Goal: Task Accomplishment & Management: Manage account settings

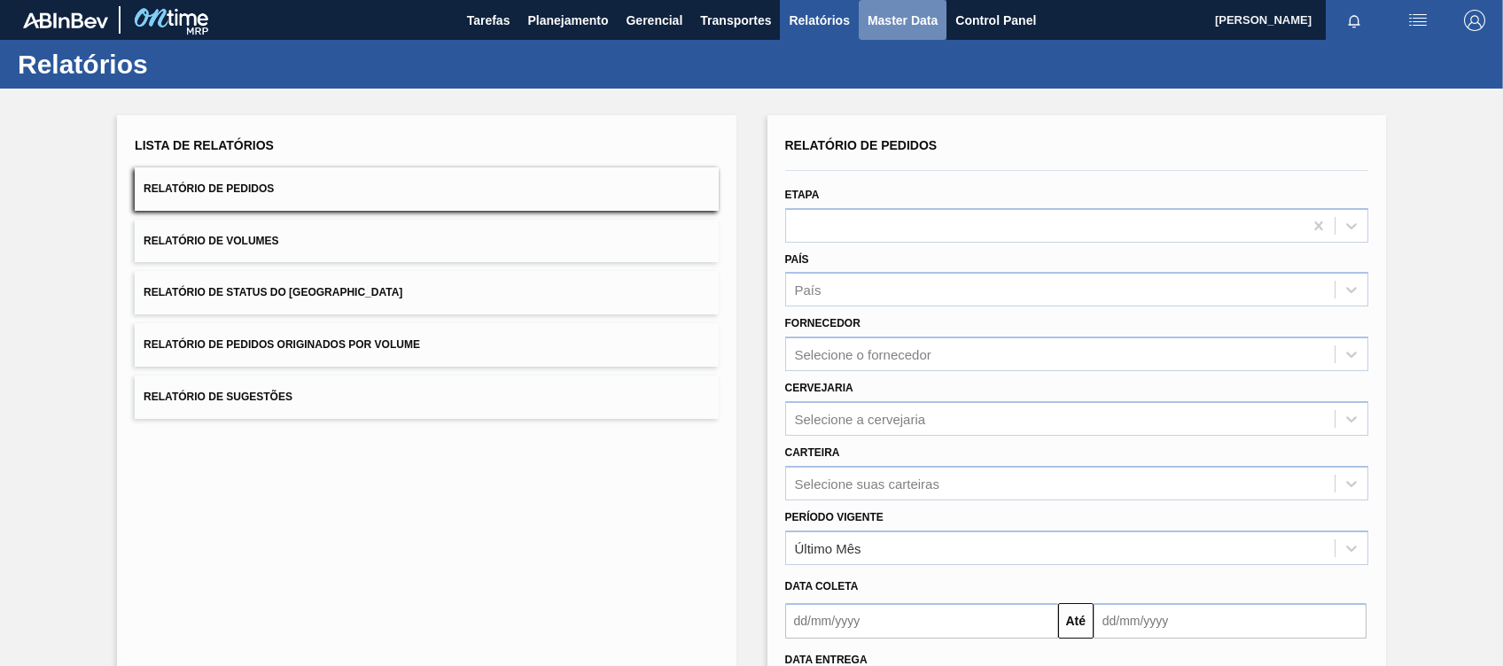
click at [932, 14] on span "Master Data" at bounding box center [903, 20] width 70 height 21
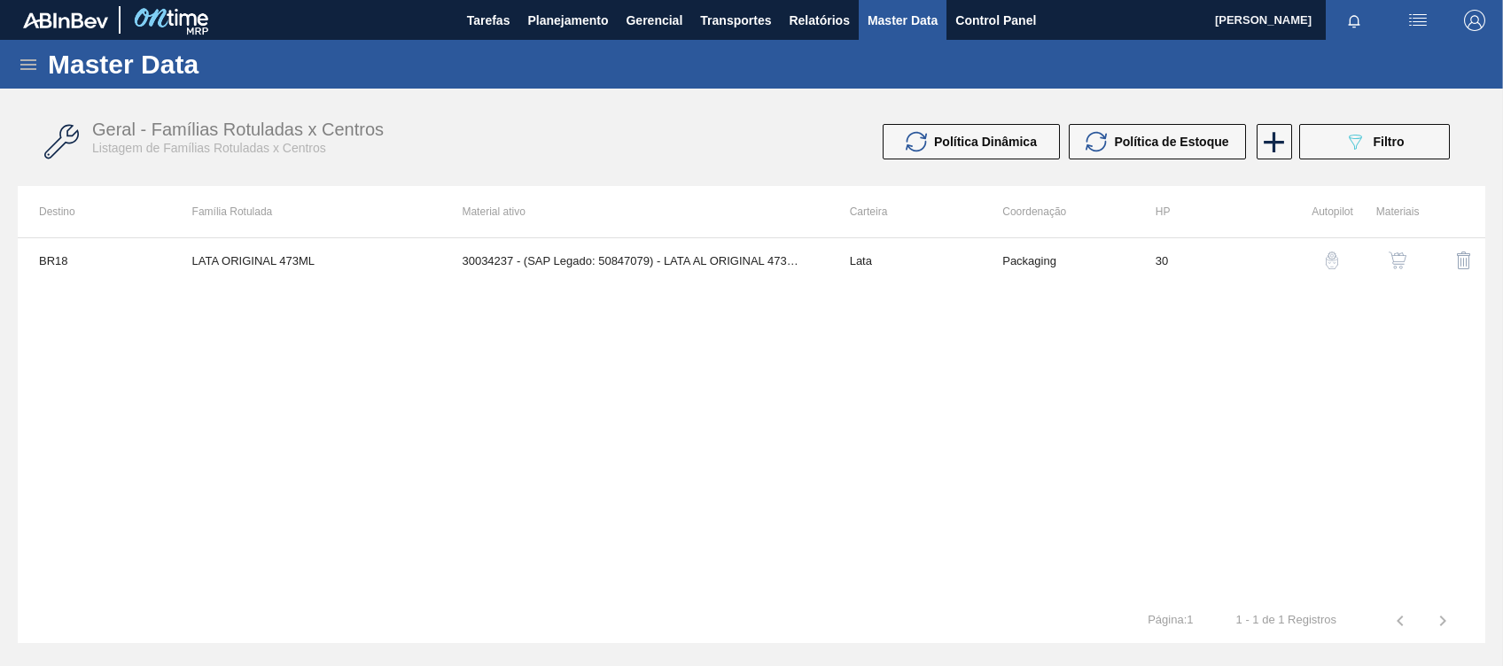
click at [26, 66] on icon at bounding box center [28, 64] width 21 height 21
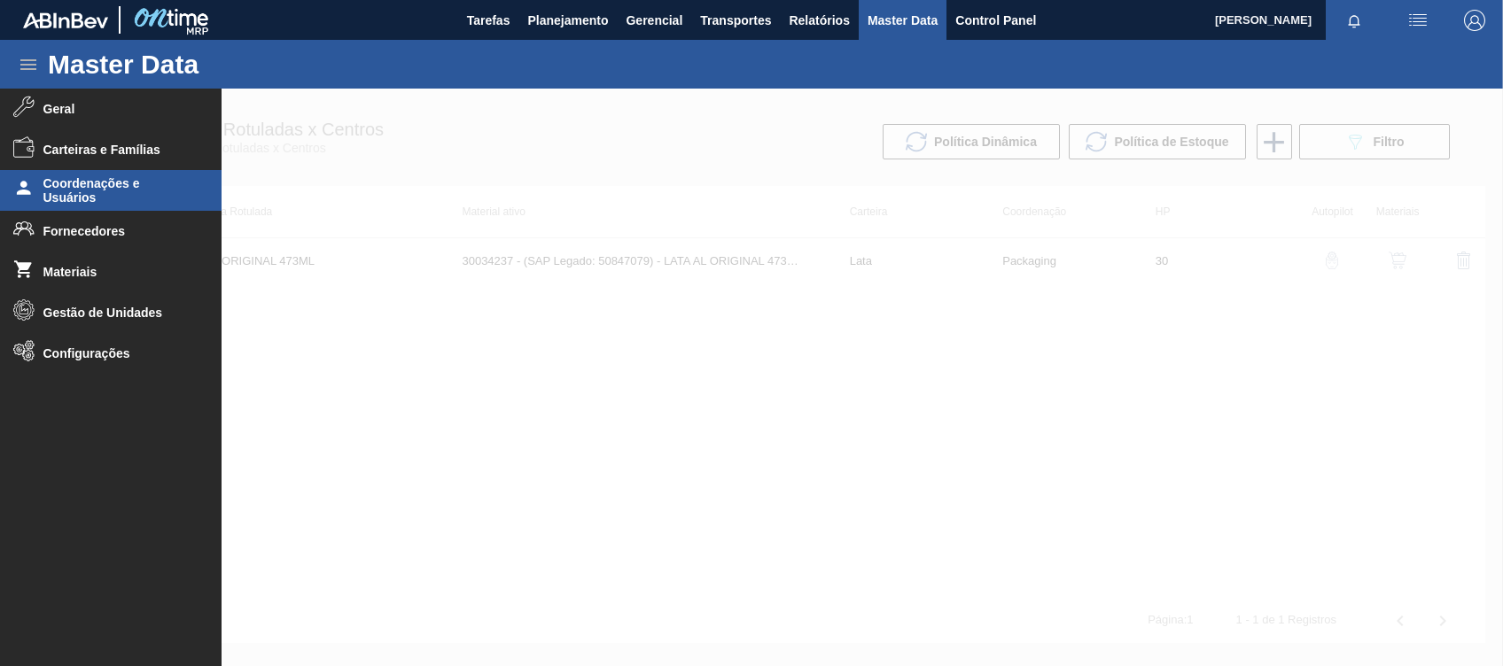
click at [74, 191] on span "Coordenações e Usuários" at bounding box center [116, 190] width 146 height 28
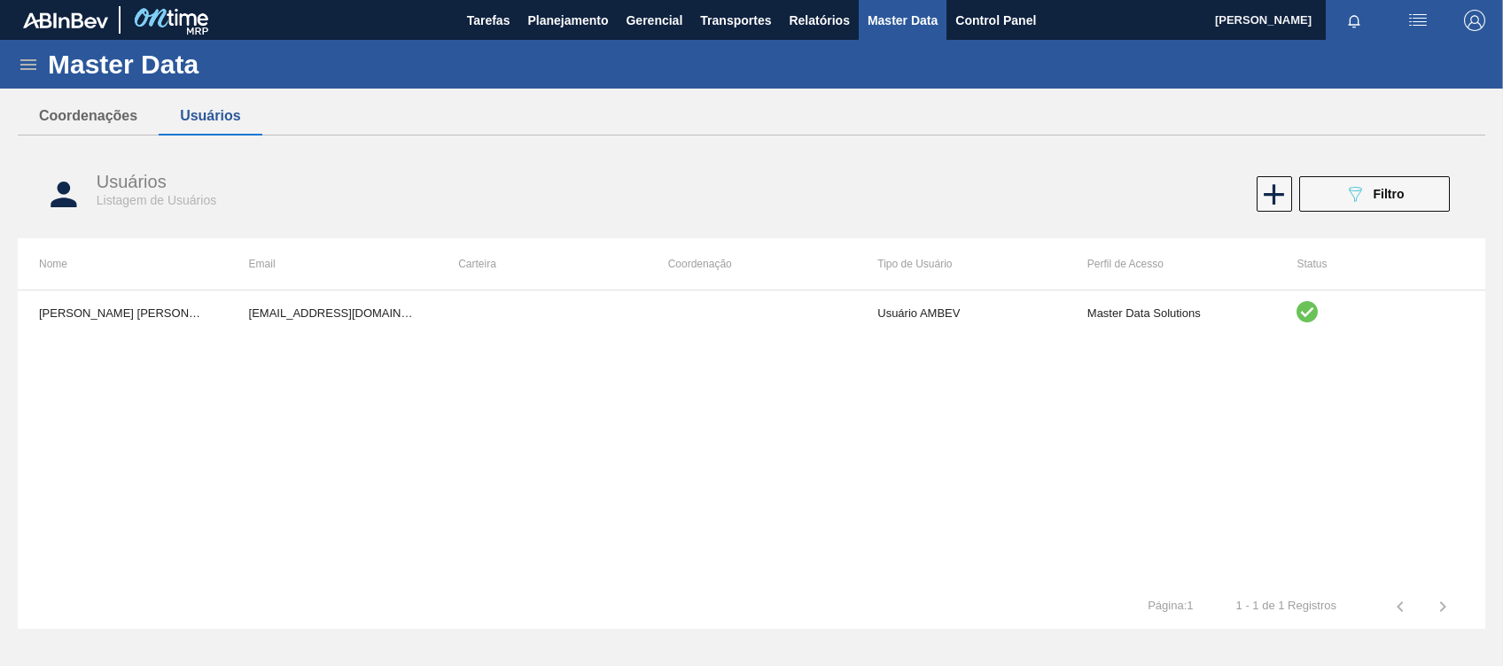
click at [1329, 174] on div "Usuários Listagem de Usuários 089F7B8B-B2A5-4AFE-B5C0-19BA573D28AC Filtro" at bounding box center [752, 194] width 1468 height 66
click at [1333, 190] on button "089F7B8B-B2A5-4AFE-B5C0-19BA573D28AC Filtro" at bounding box center [1374, 193] width 151 height 35
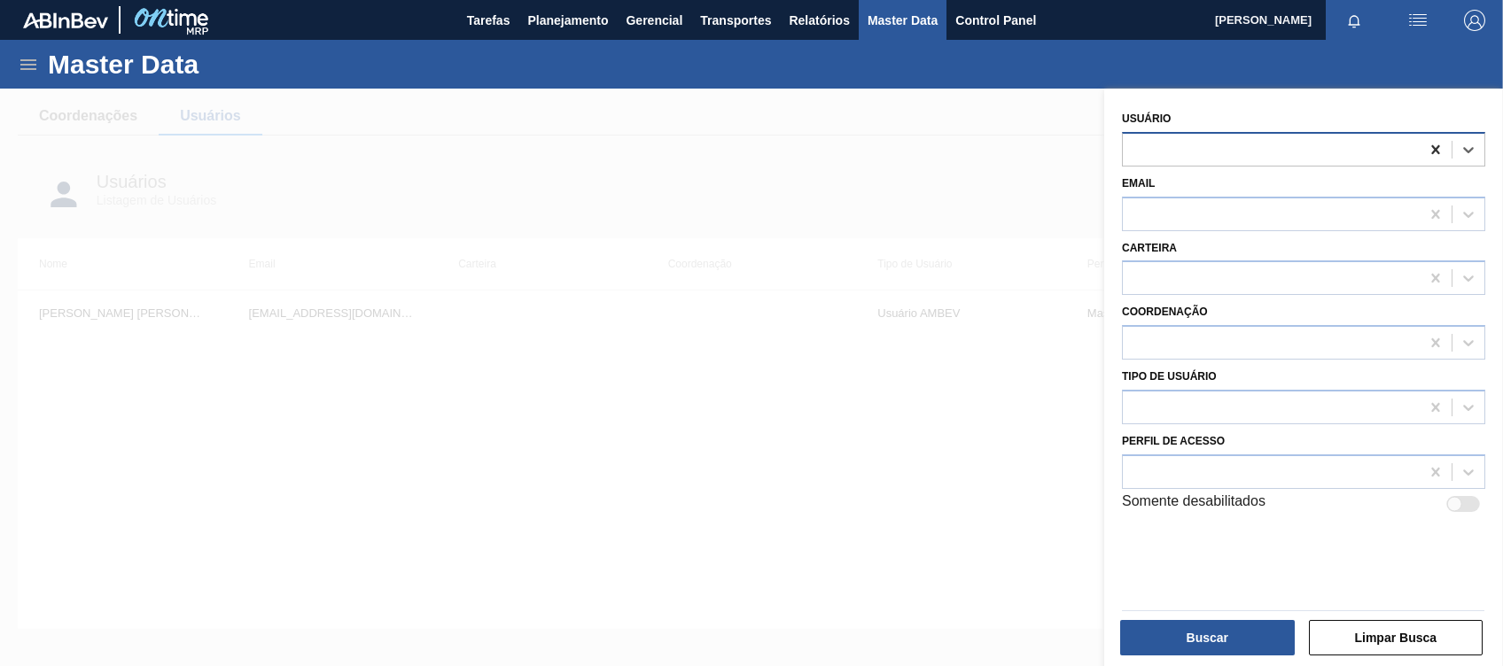
click at [1431, 152] on icon at bounding box center [1435, 149] width 8 height 9
type input "marilia"
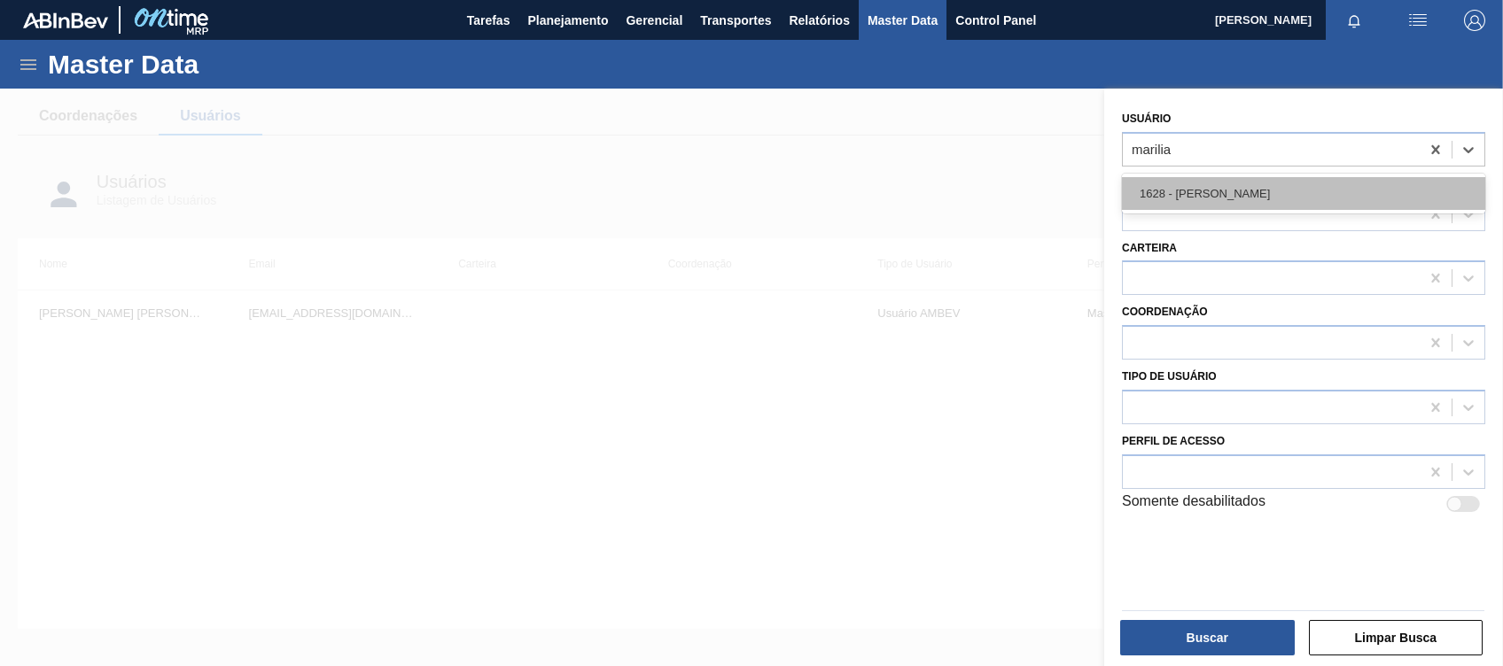
click at [1344, 191] on div "1628 - [PERSON_NAME]" at bounding box center [1303, 193] width 363 height 33
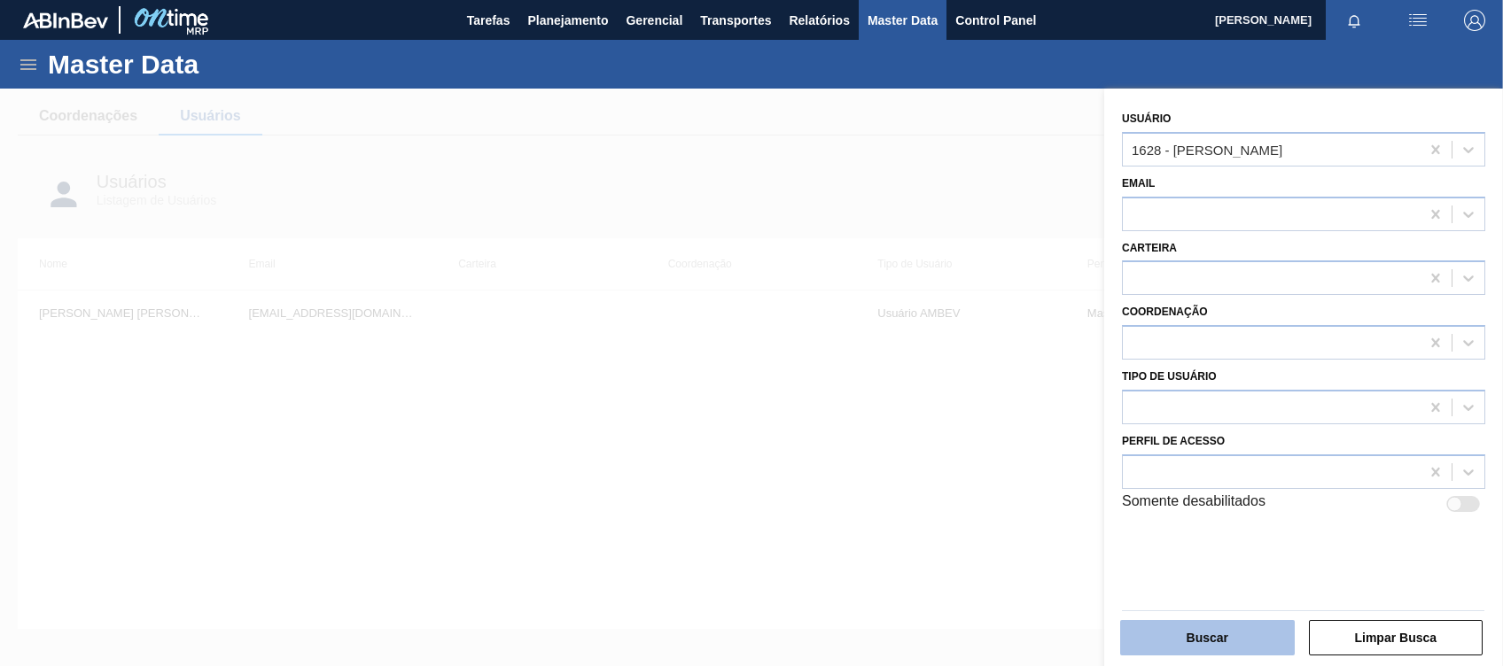
click at [1188, 628] on button "Buscar" at bounding box center [1207, 637] width 175 height 35
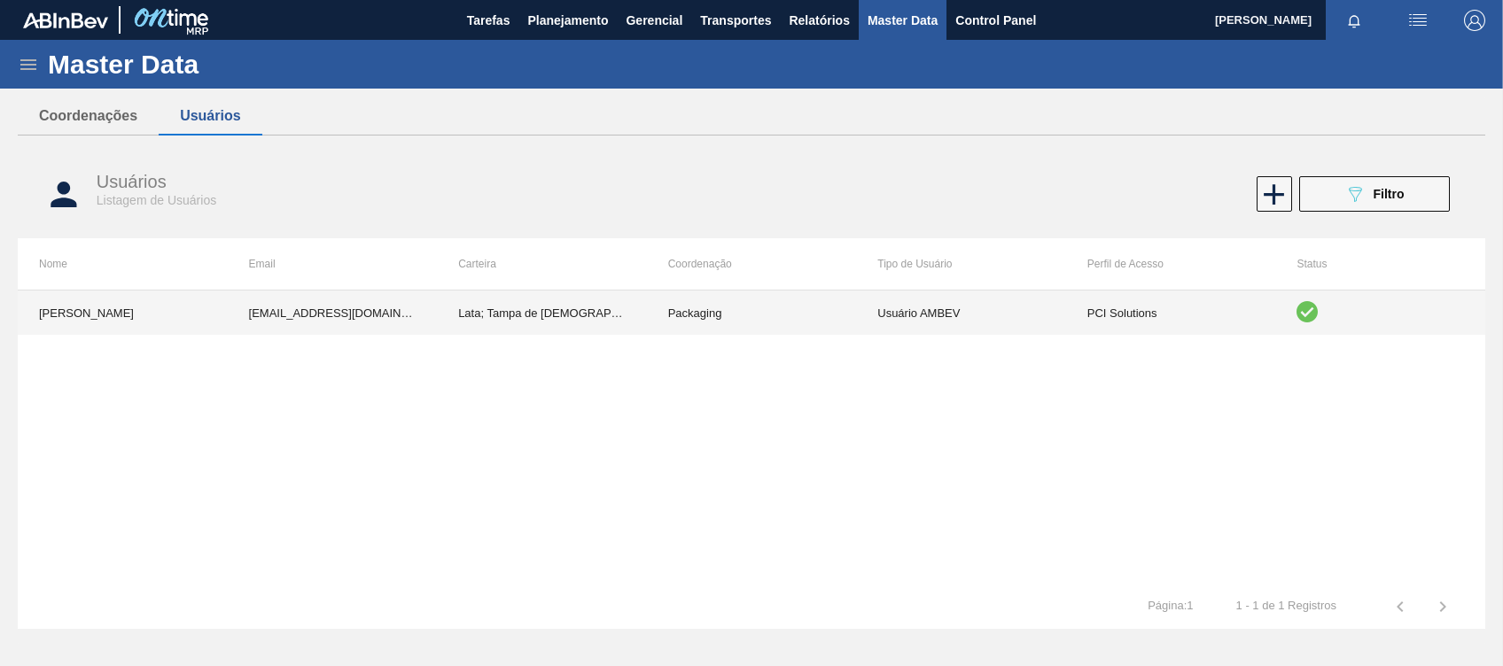
click at [1009, 321] on td "Usuário AMBEV" at bounding box center [961, 313] width 210 height 44
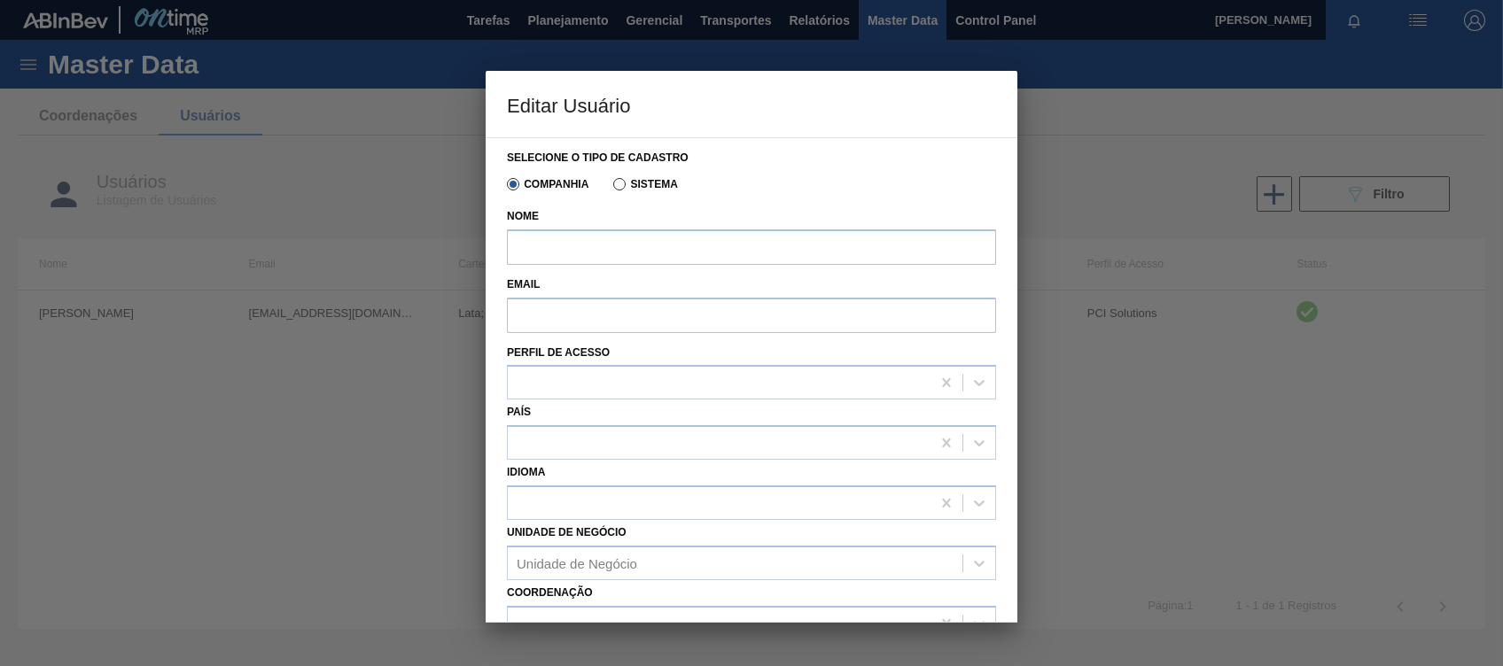
type input "[PERSON_NAME]"
type input "[EMAIL_ADDRESS][DOMAIN_NAME]"
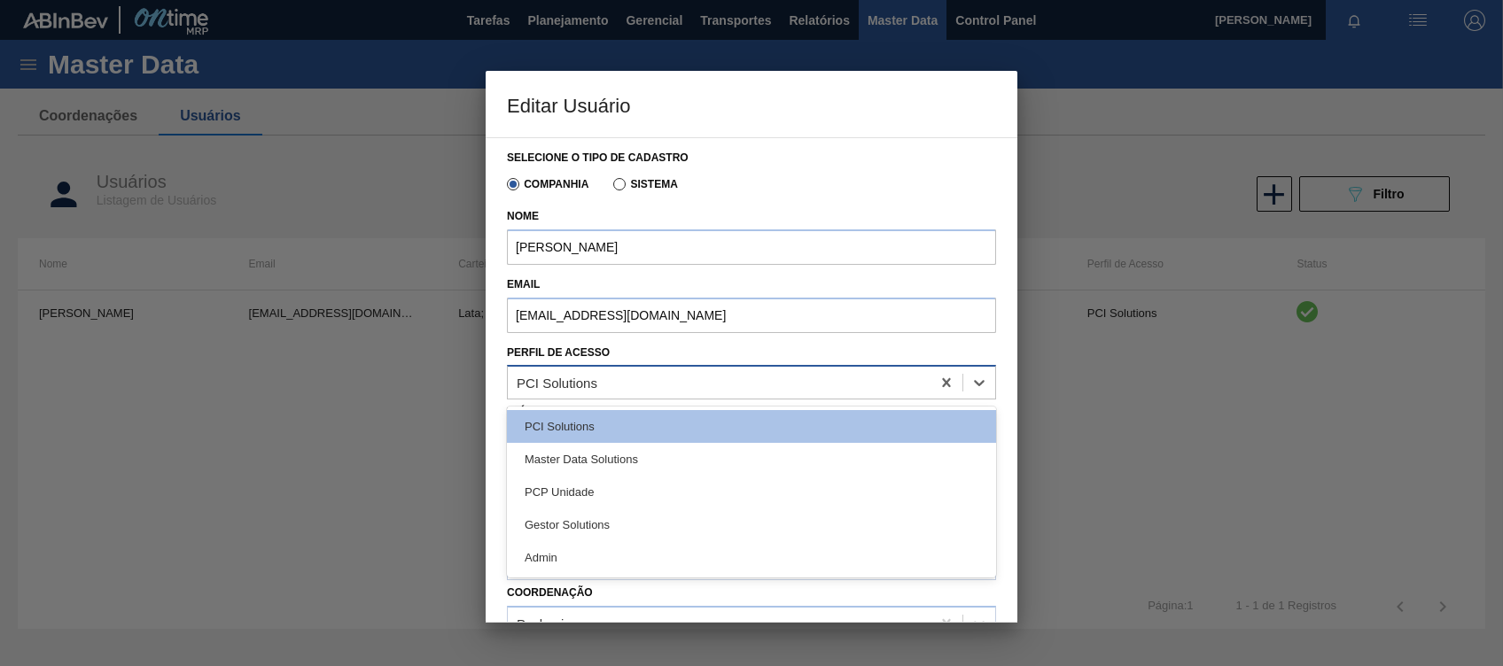
click at [562, 378] on div "PCI Solutions" at bounding box center [557, 383] width 81 height 15
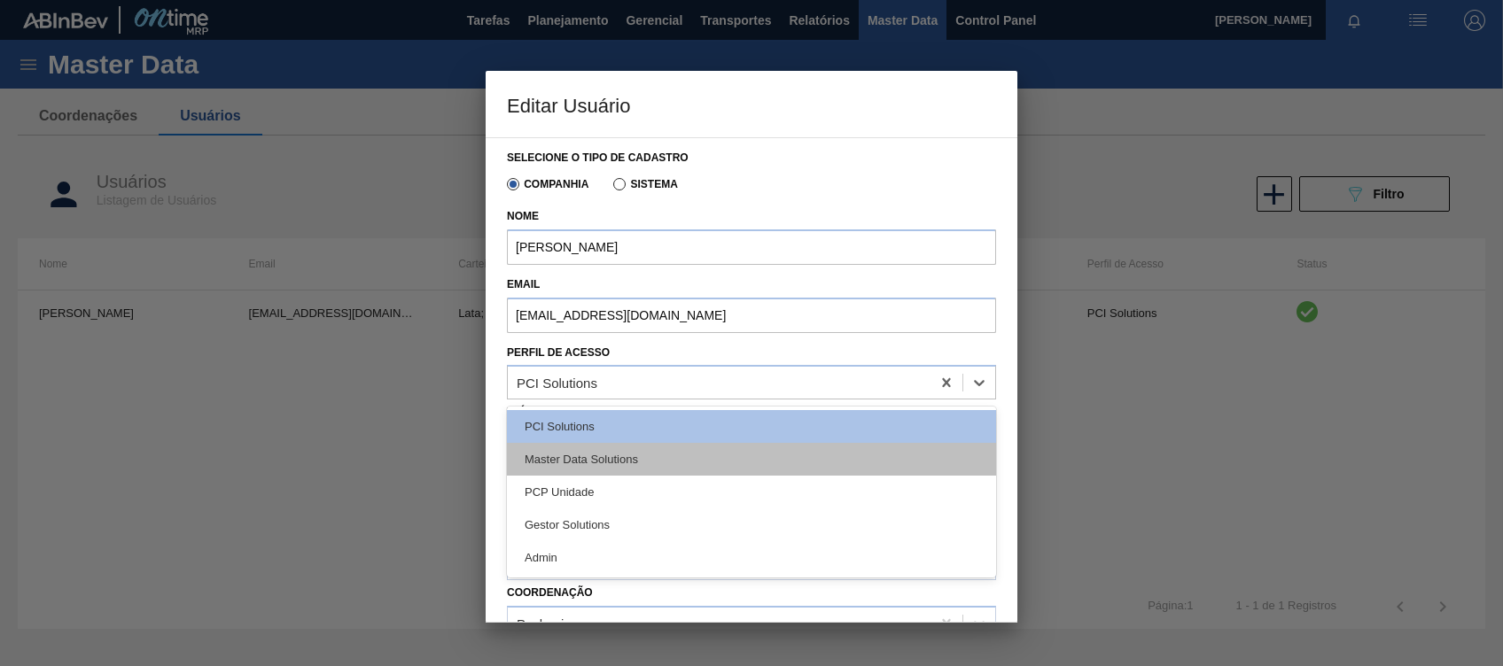
click at [573, 461] on div "Master Data Solutions" at bounding box center [751, 459] width 489 height 33
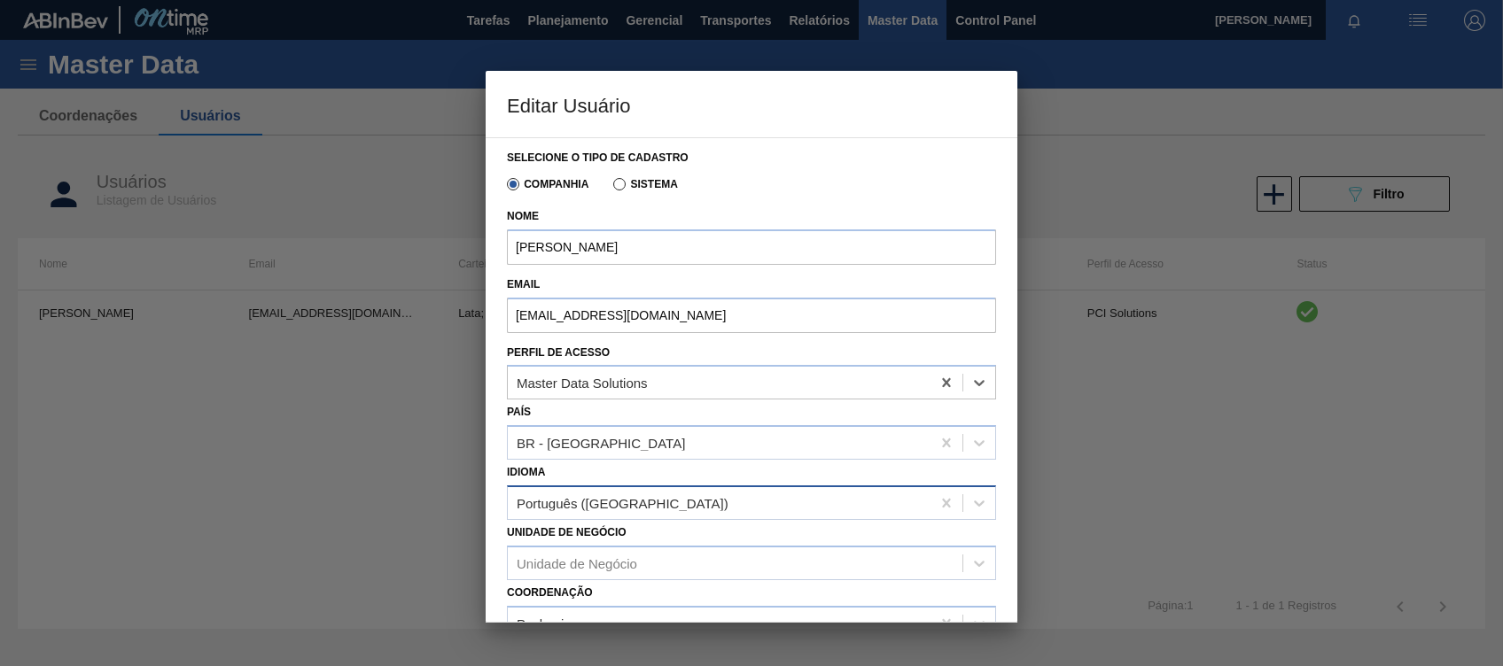
scroll to position [199, 0]
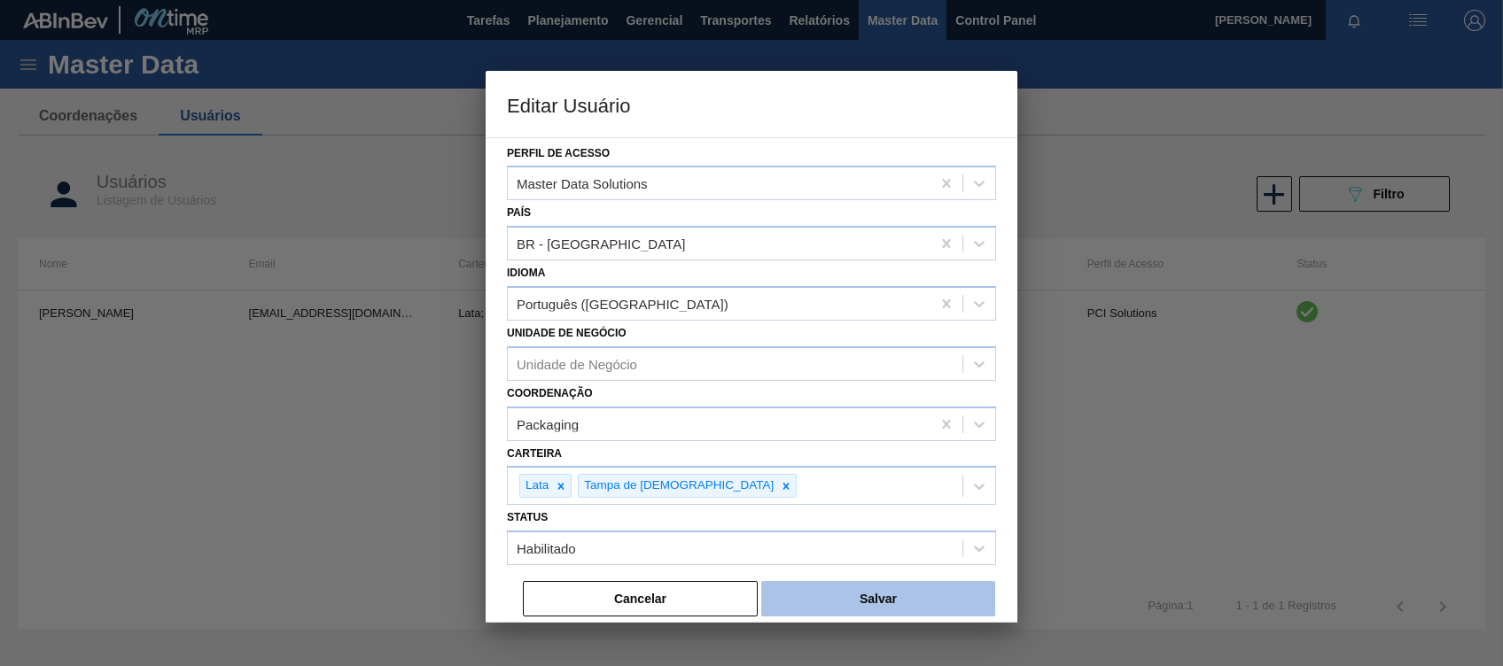
click at [879, 609] on button "Salvar" at bounding box center [878, 598] width 234 height 35
